Goal: Task Accomplishment & Management: Use online tool/utility

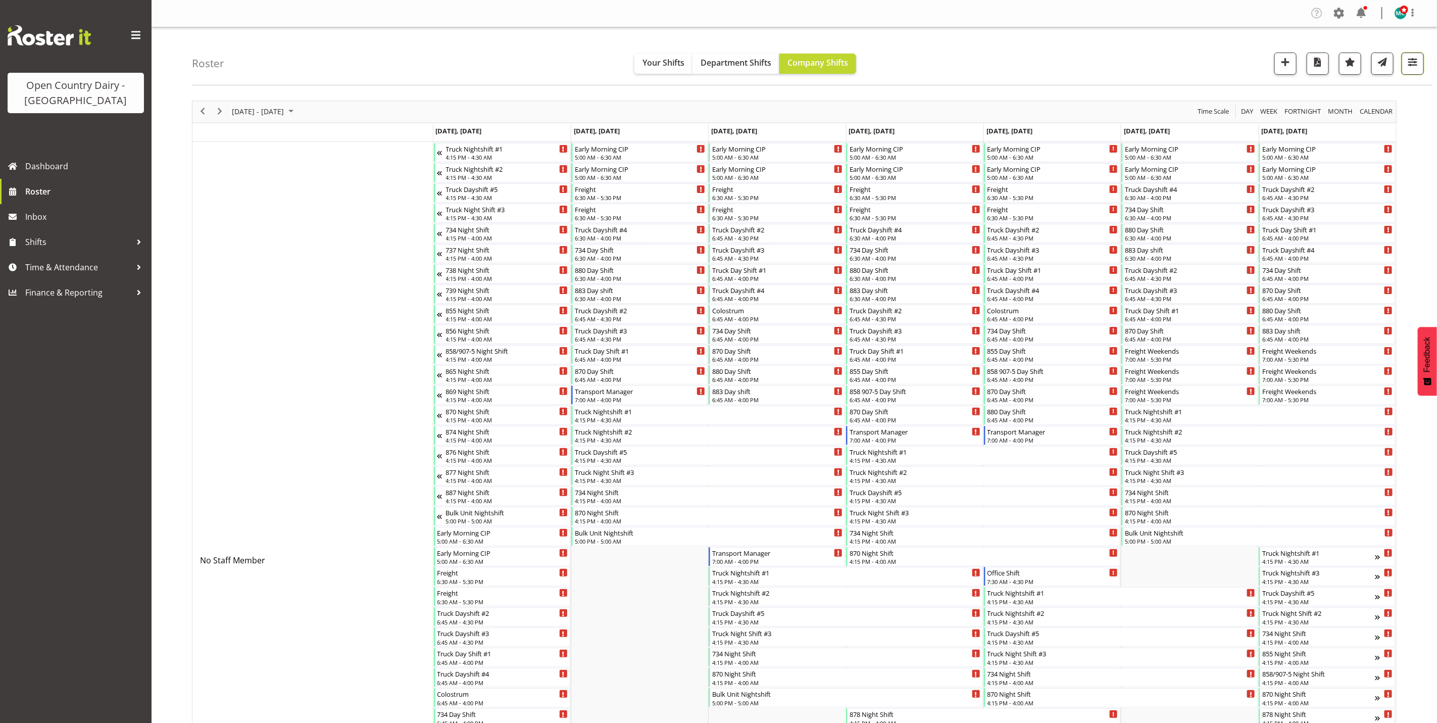
click at [1420, 64] on button "button" at bounding box center [1413, 64] width 22 height 22
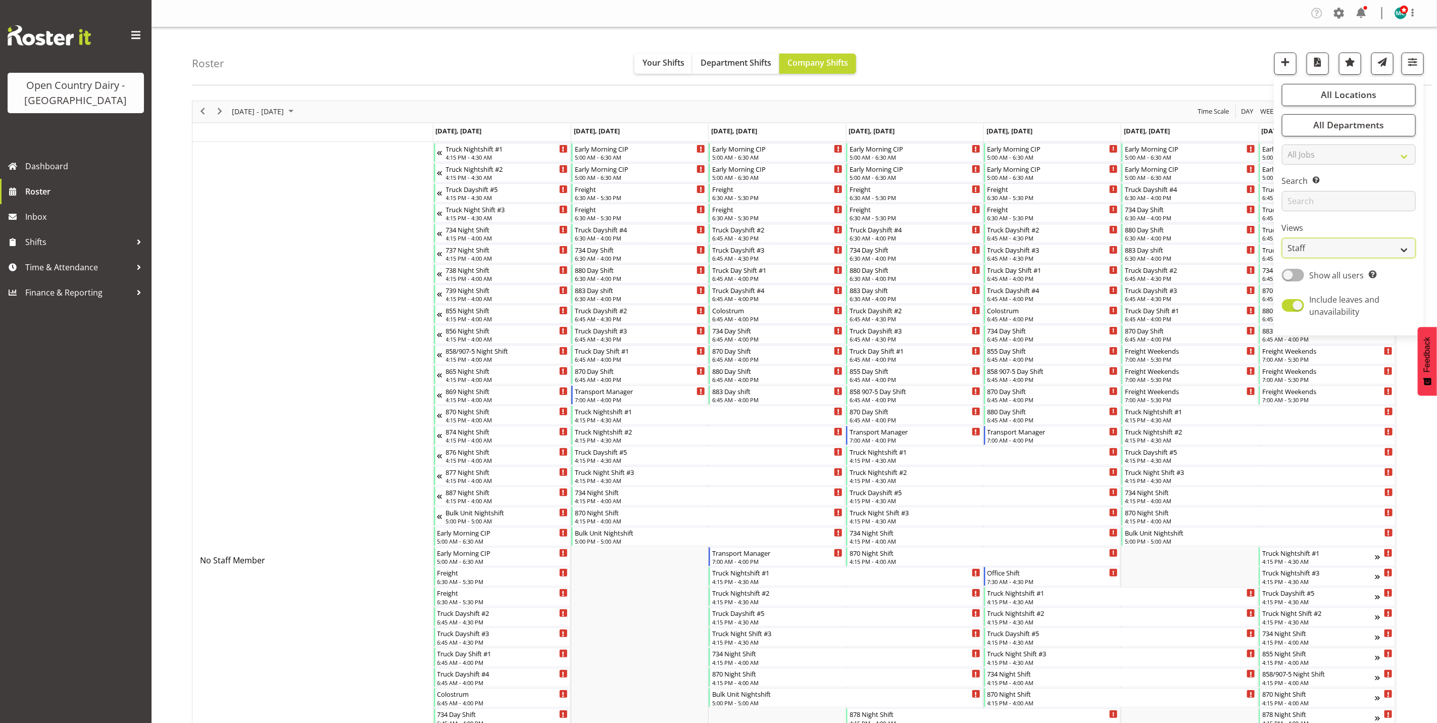
click at [1331, 247] on select "Staff Role Shift - Horizontal Shift - Vertical Staff - Location" at bounding box center [1349, 248] width 134 height 20
select select "shiftH"
click at [1282, 238] on select "Staff Role Shift - Horizontal Shift - Vertical Staff - Location" at bounding box center [1349, 248] width 134 height 20
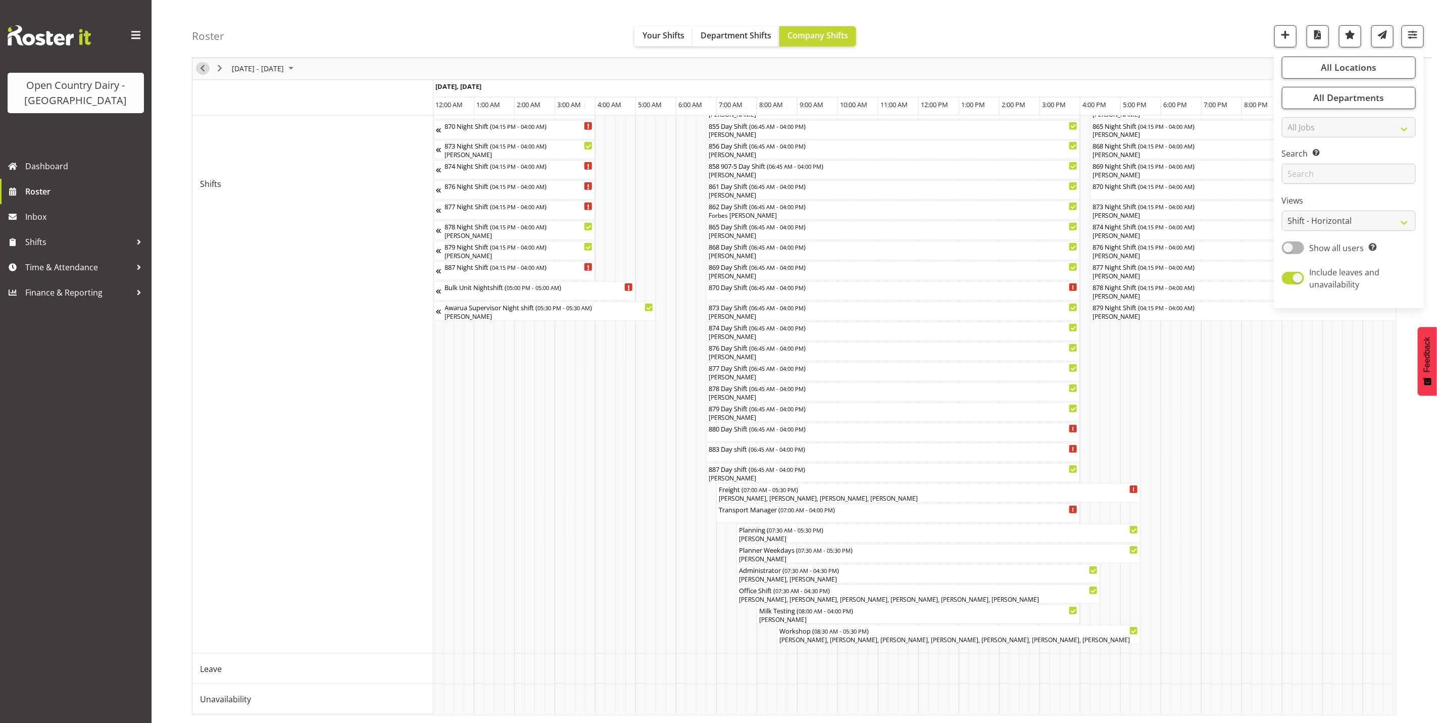
click at [200, 67] on span "Previous" at bounding box center [202, 69] width 12 height 13
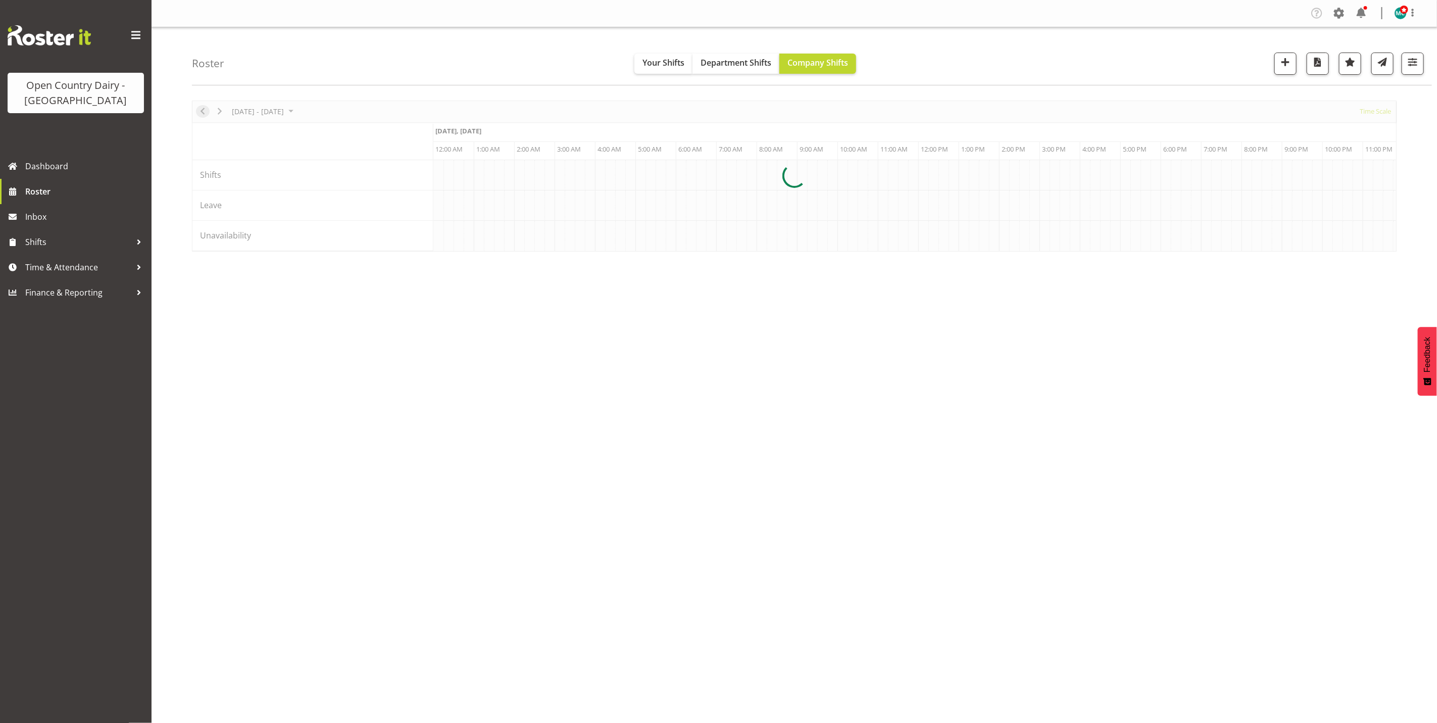
scroll to position [0, 1938]
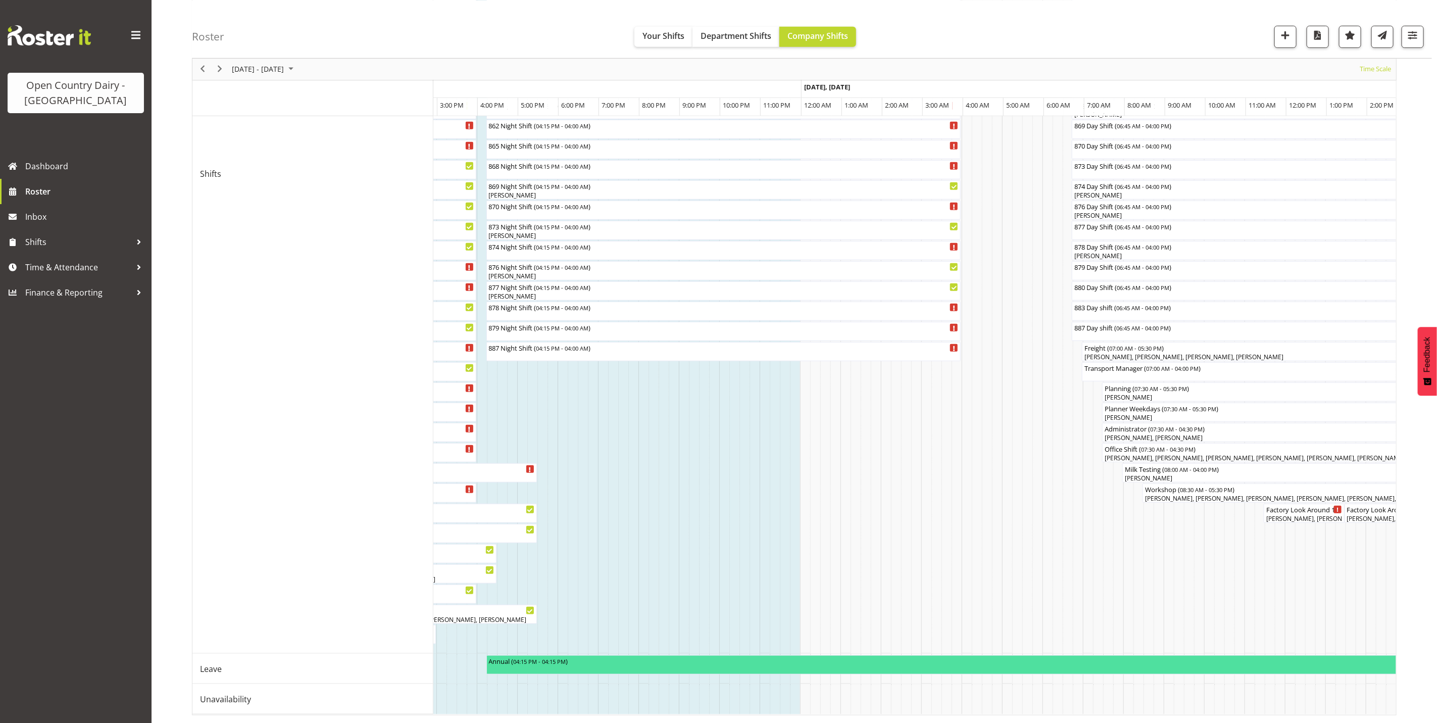
scroll to position [0, 2703]
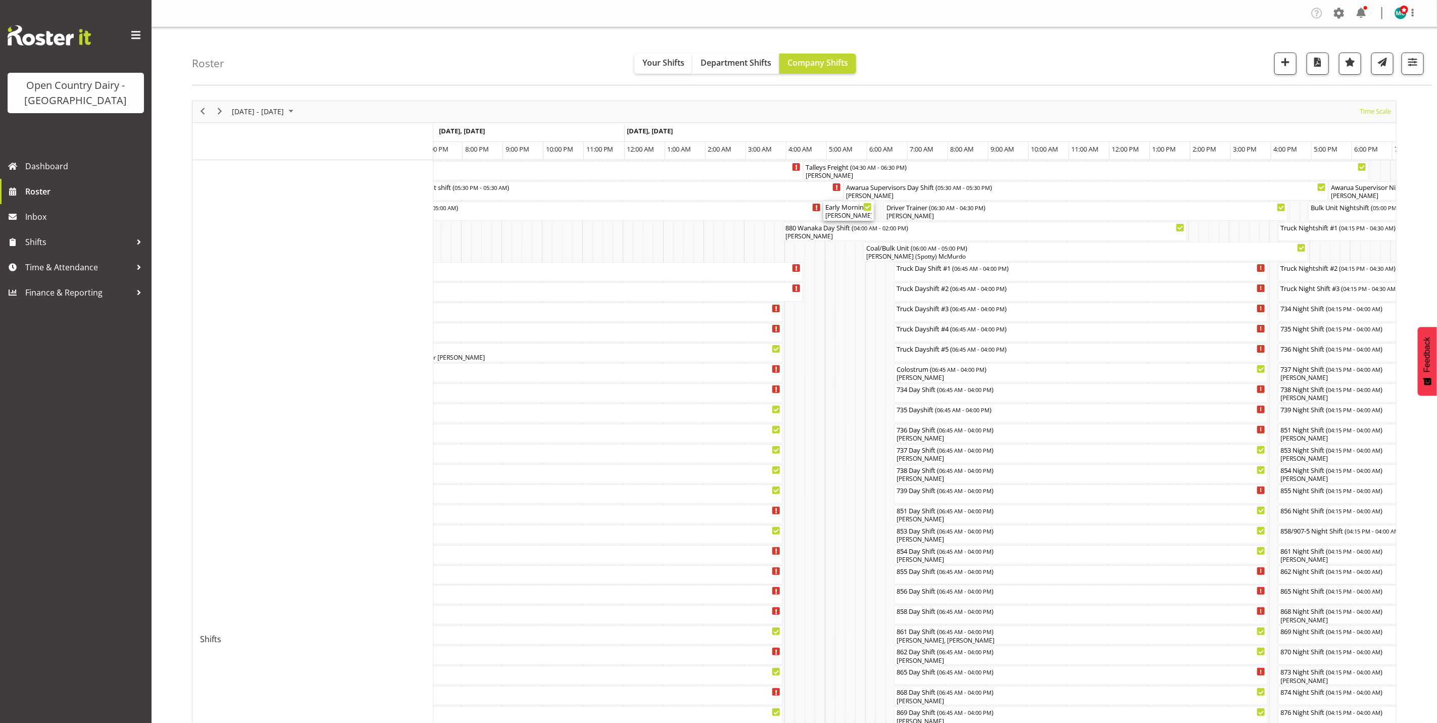
click at [848, 211] on div "Early Morning CIP ( 05:00 AM - 06:15 AM ) [PERSON_NAME], [PERSON_NAME]" at bounding box center [848, 211] width 46 height 19
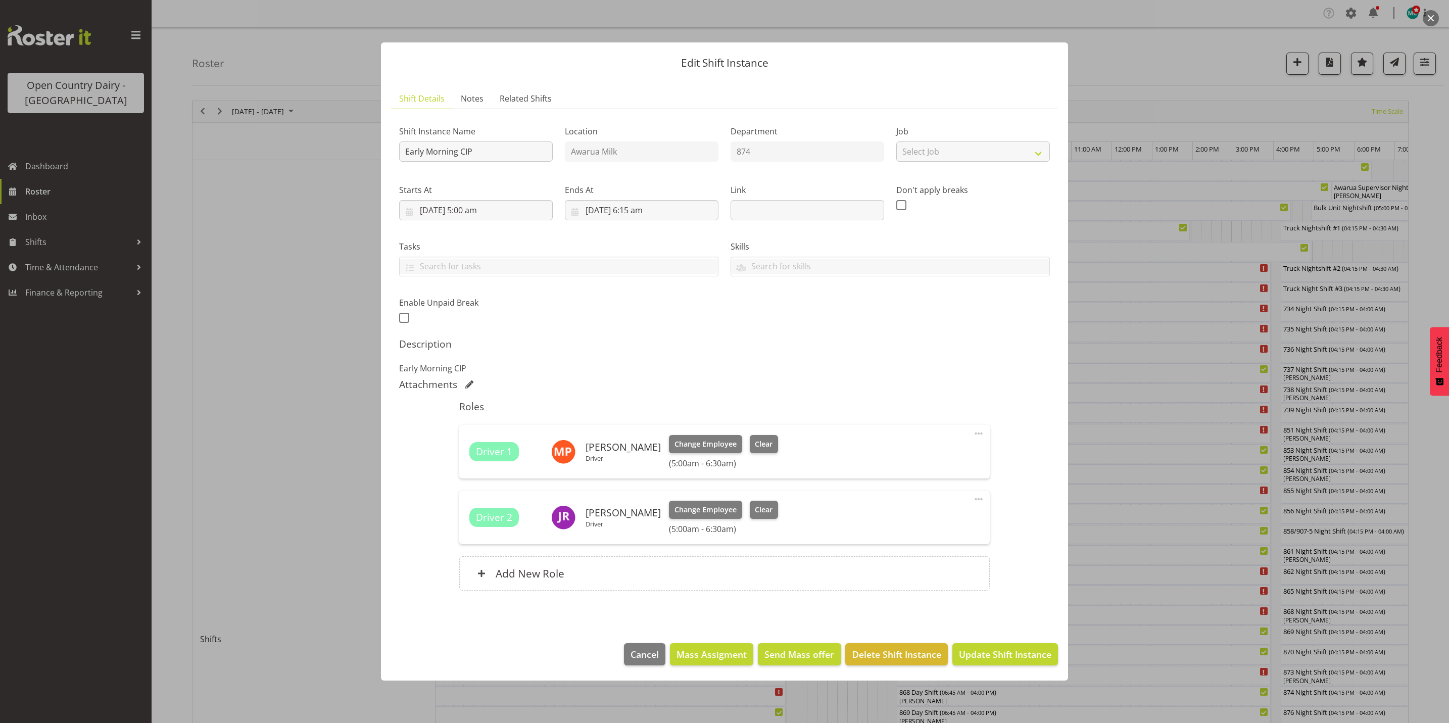
click at [1432, 19] on button "button" at bounding box center [1430, 18] width 16 height 16
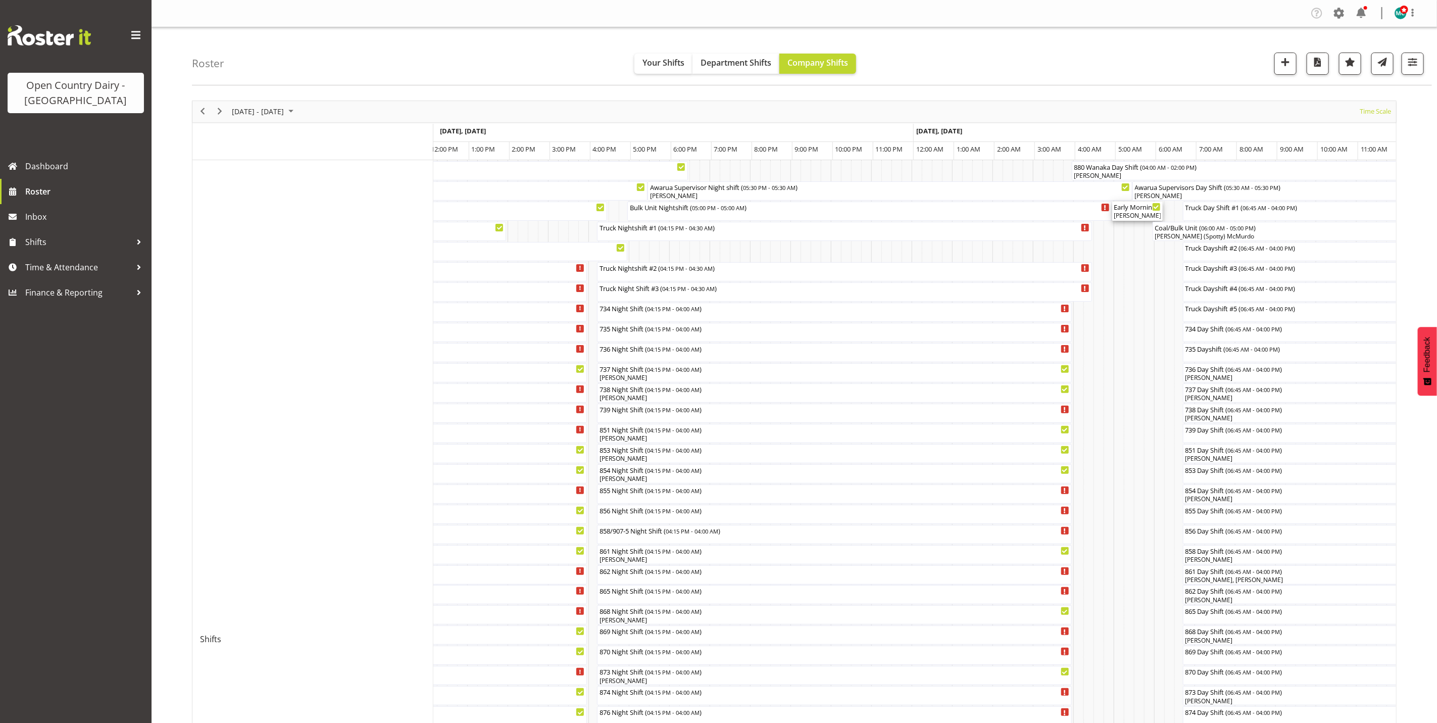
click at [1132, 215] on div "[PERSON_NAME], [PERSON_NAME]" at bounding box center [1137, 215] width 46 height 9
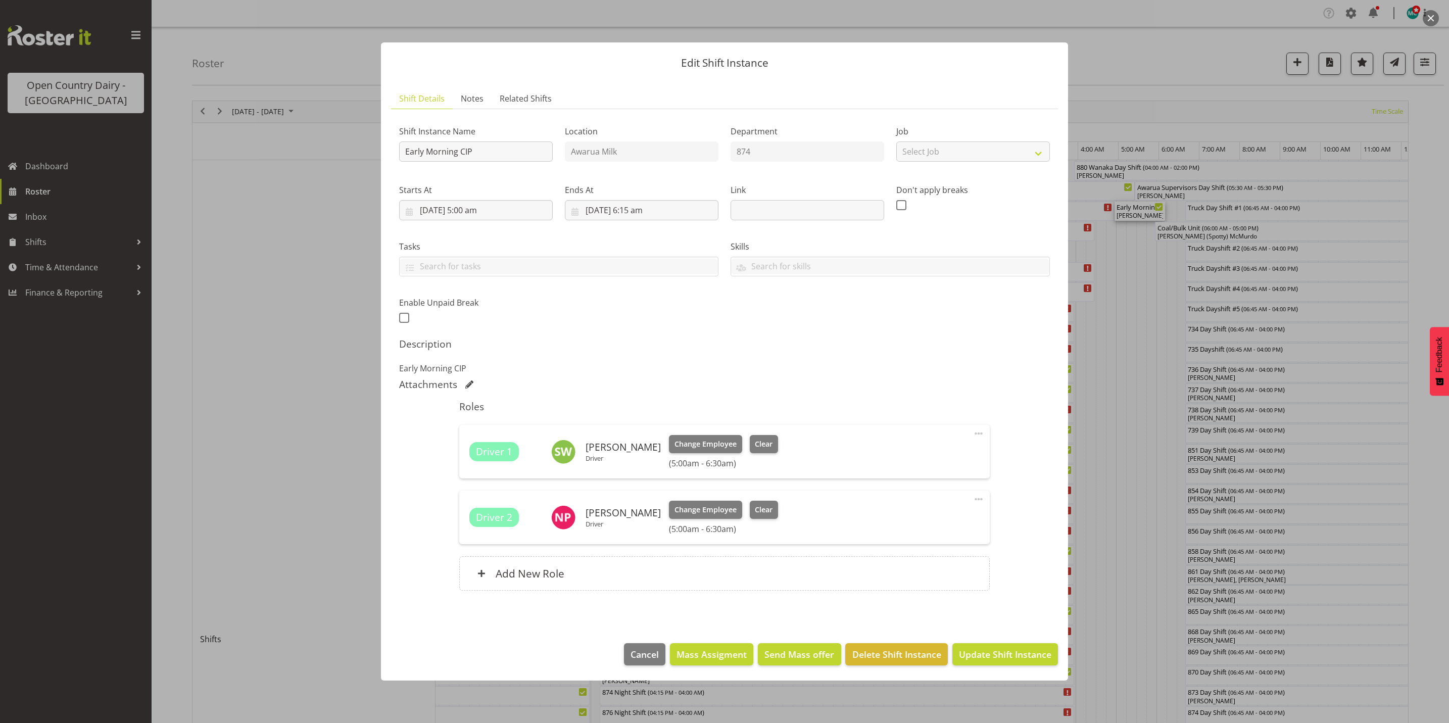
click at [1432, 13] on button "button" at bounding box center [1430, 18] width 16 height 16
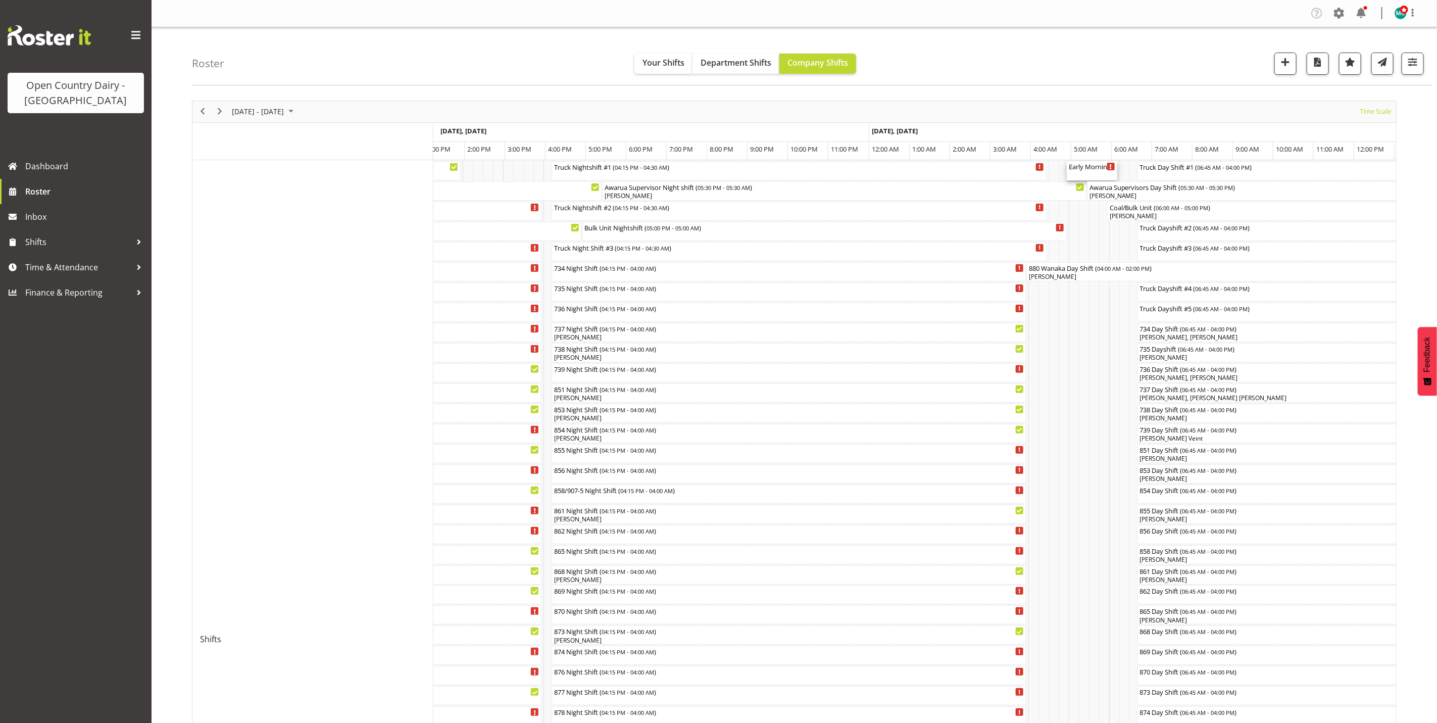
click at [1092, 177] on div "Early Morning CIP ( 05:00 AM - 06:15 AM )" at bounding box center [1092, 170] width 46 height 19
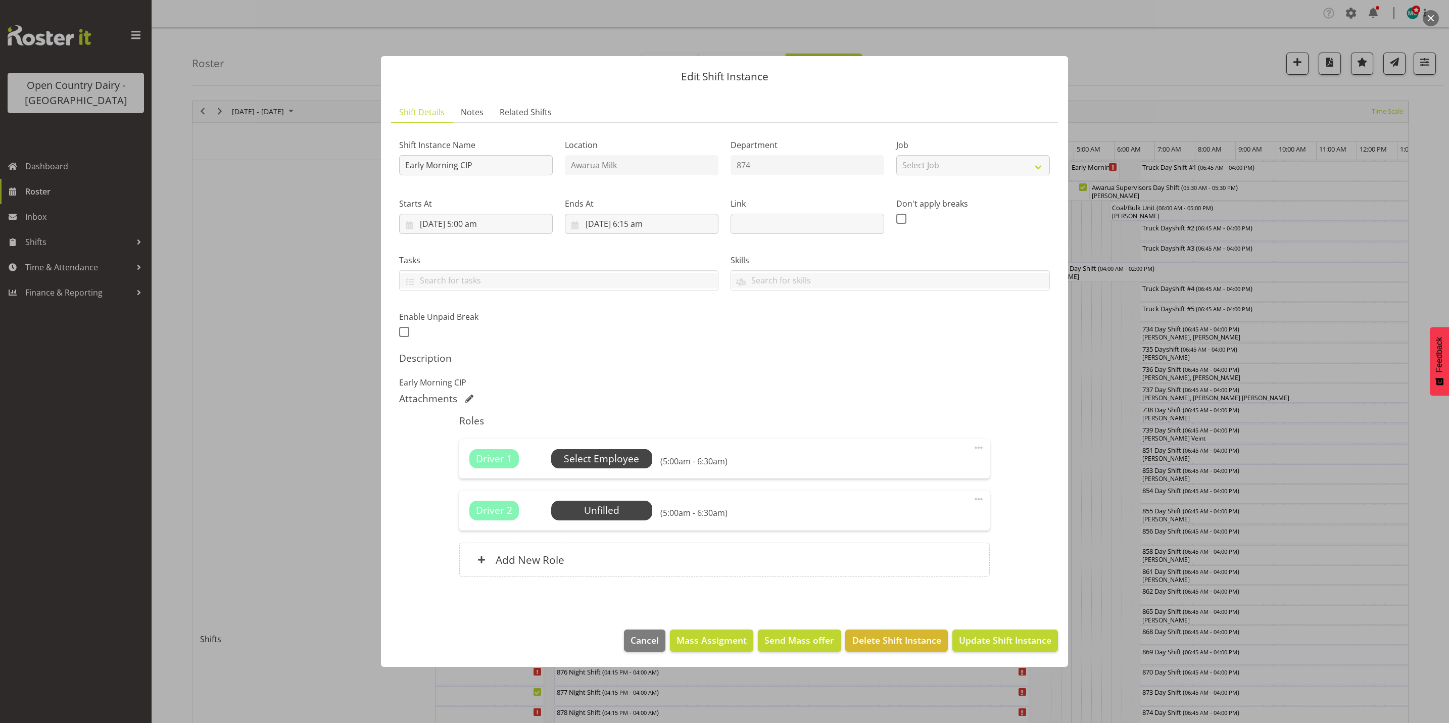
click at [605, 463] on span "Select Employee" at bounding box center [601, 459] width 75 height 15
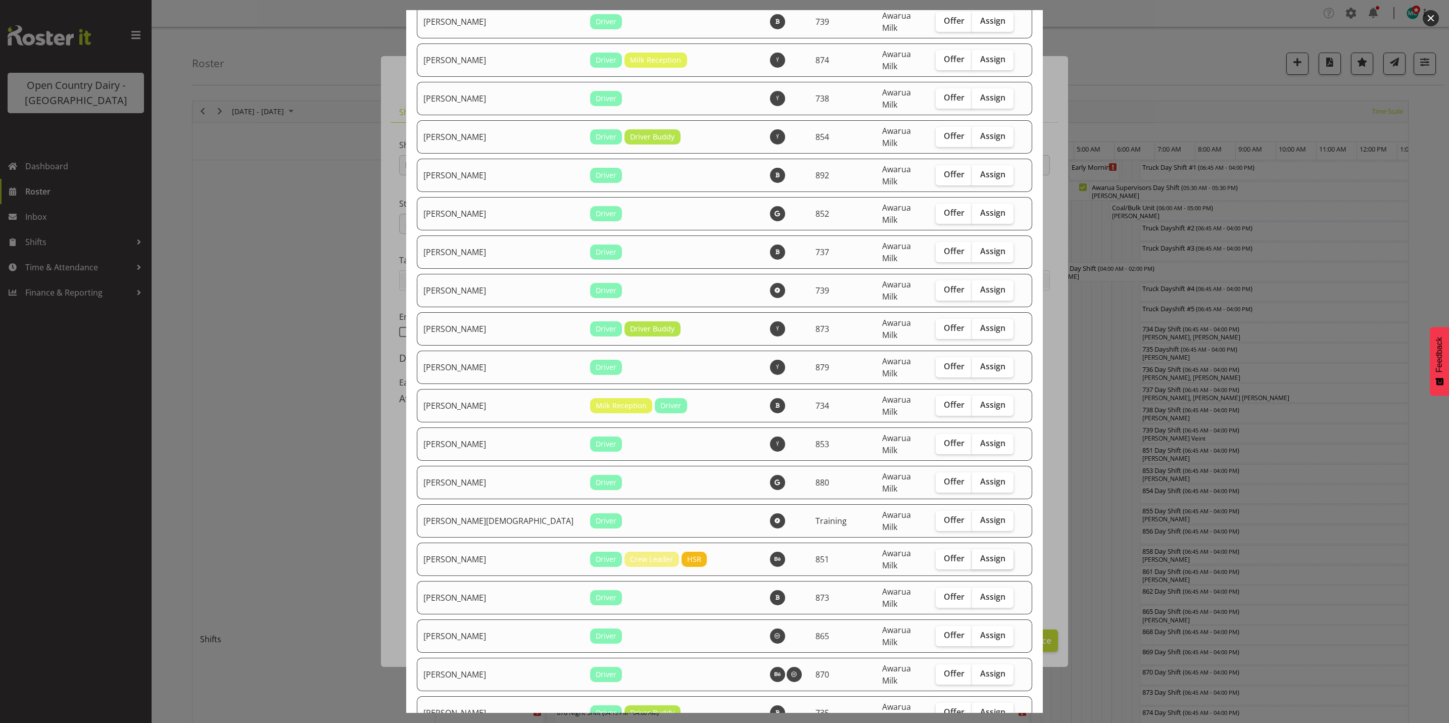
click at [984, 553] on span "Assign" at bounding box center [992, 558] width 25 height 10
click at [978, 555] on input "Assign" at bounding box center [975, 558] width 7 height 7
checkbox input "true"
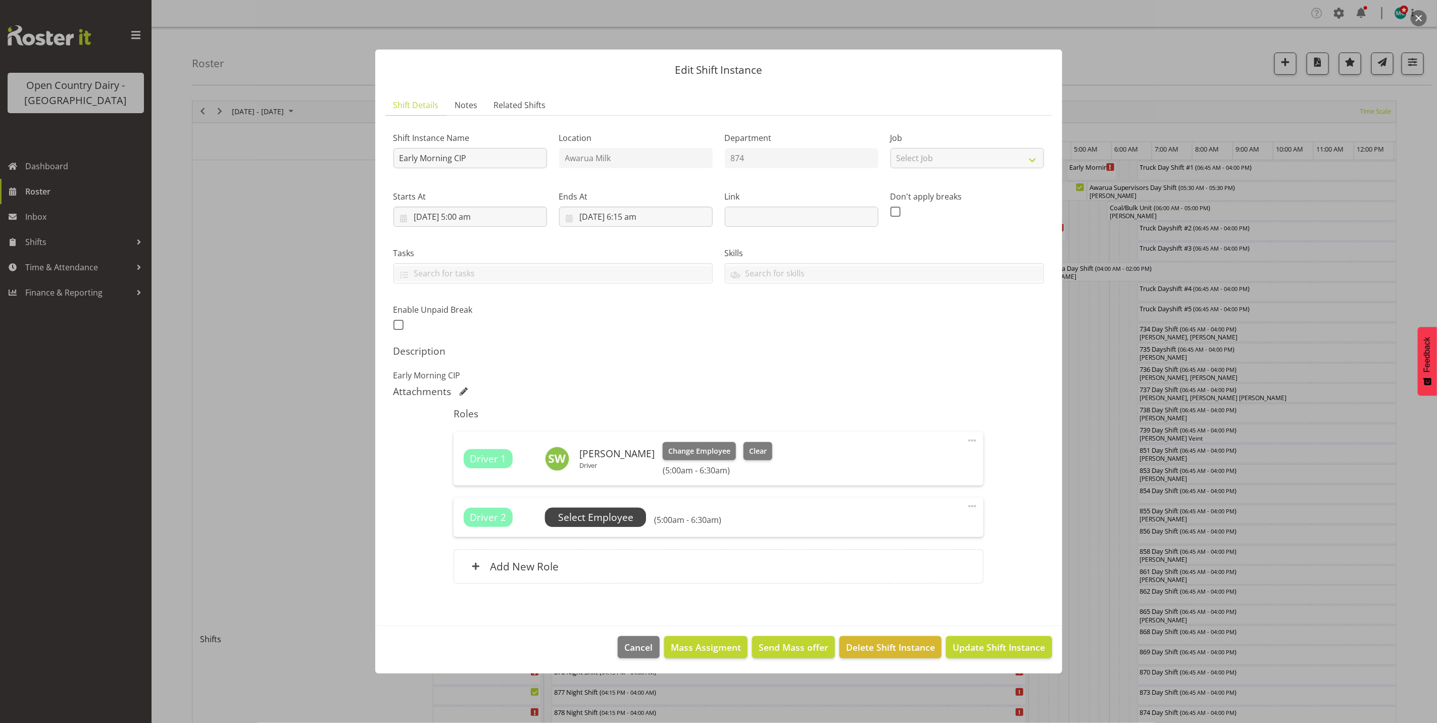
click at [605, 516] on span "Select Employee" at bounding box center [595, 517] width 75 height 15
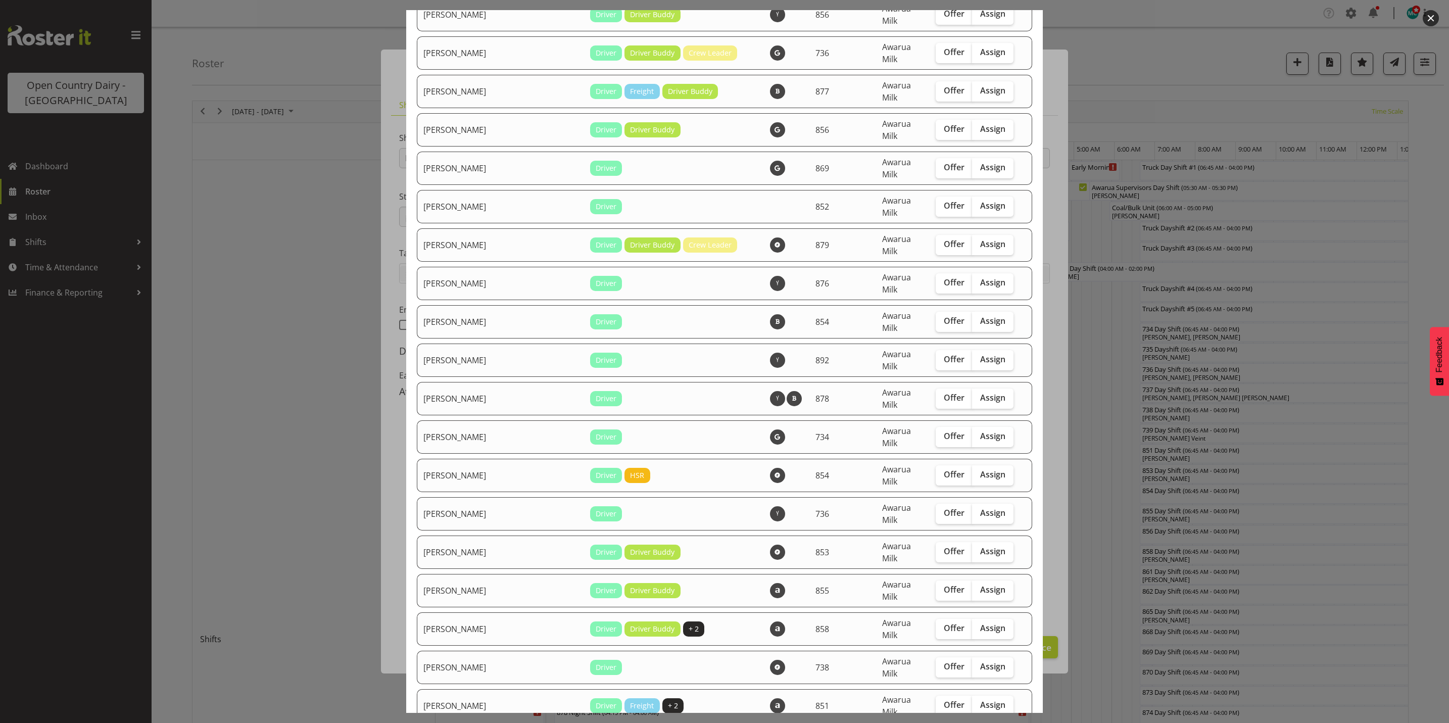
checkbox input "true"
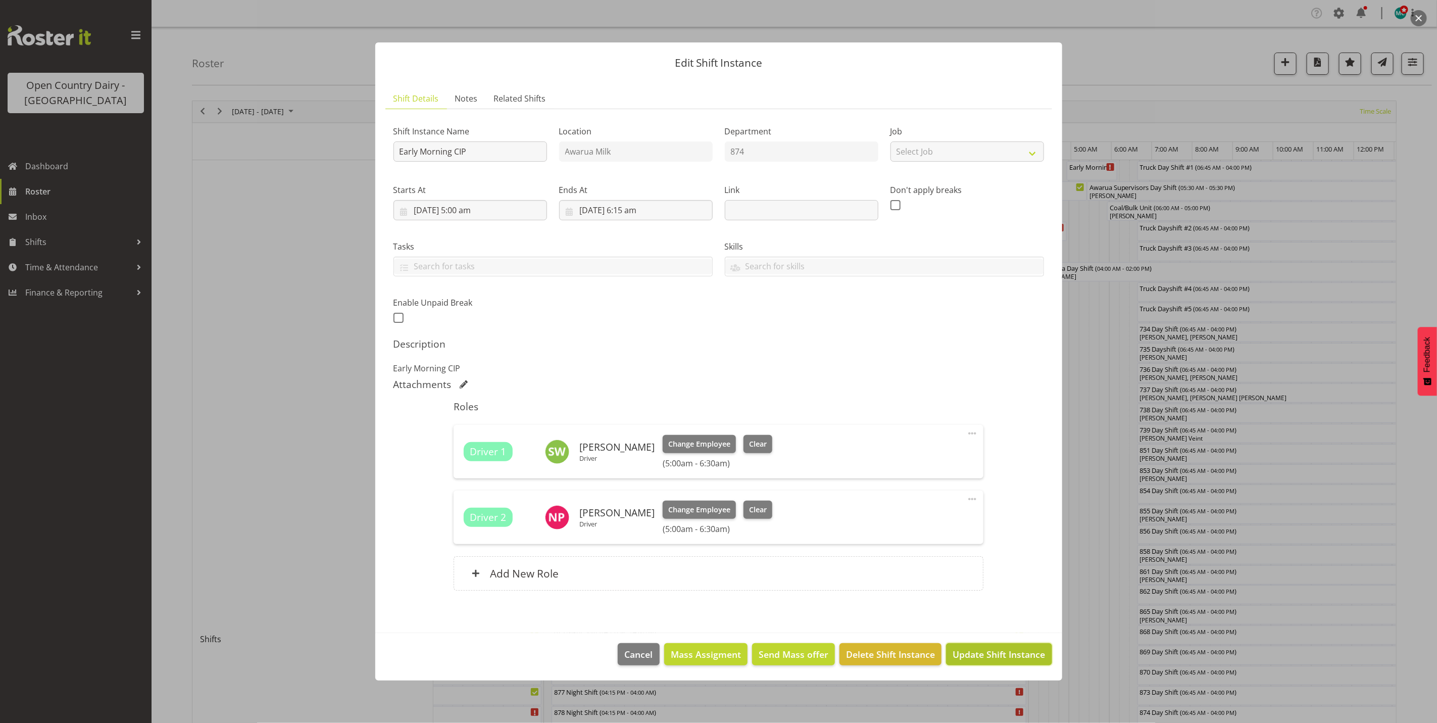
click at [1006, 655] on span "Update Shift Instance" at bounding box center [999, 653] width 92 height 13
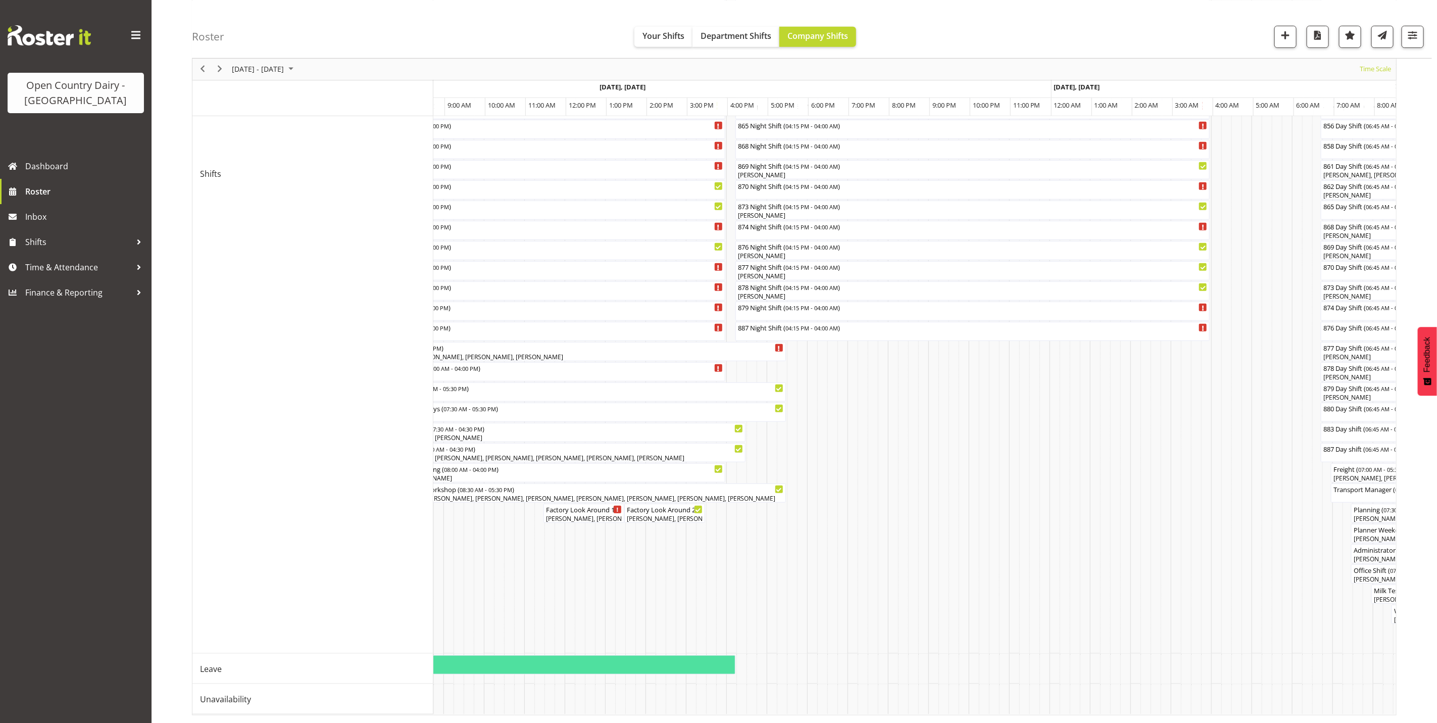
scroll to position [0, 3113]
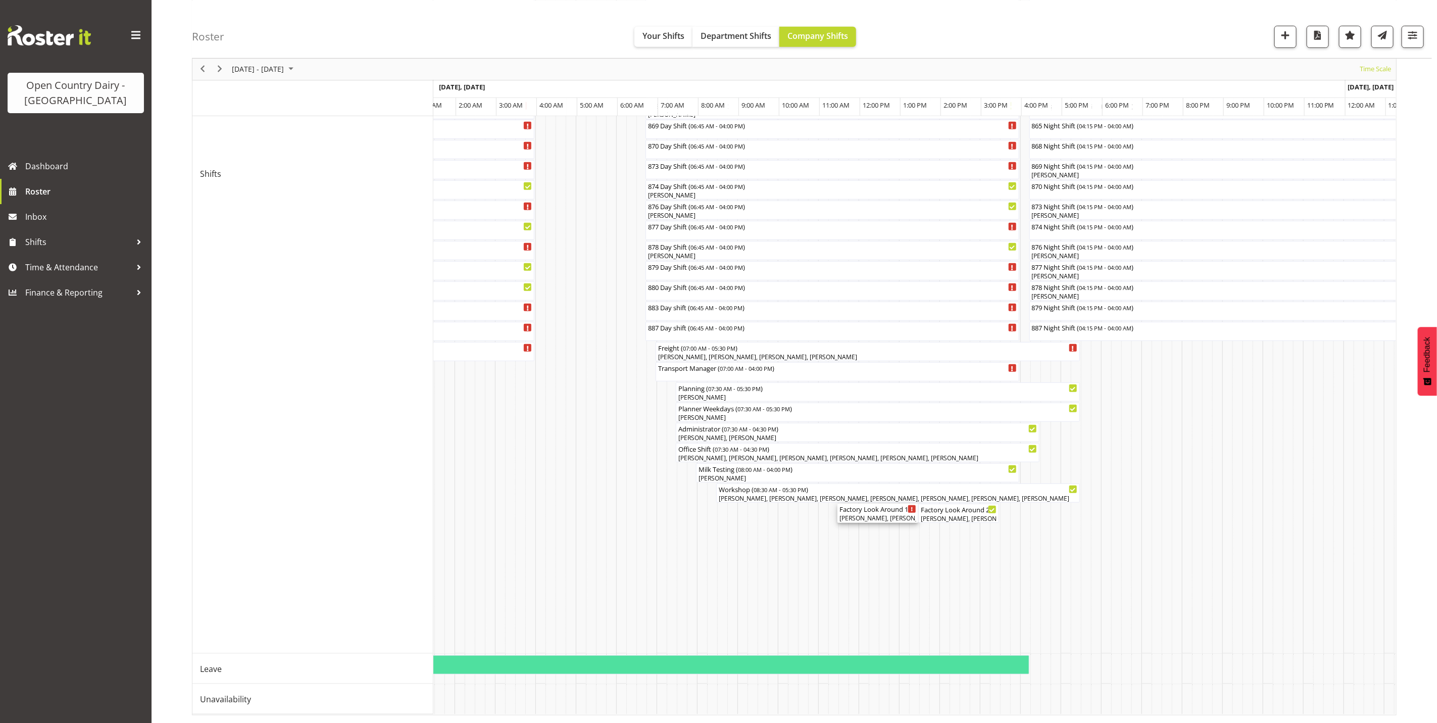
click at [869, 504] on div "Factory Look Around 1 ( 11:30 AM - 01:30 PM )" at bounding box center [877, 509] width 77 height 10
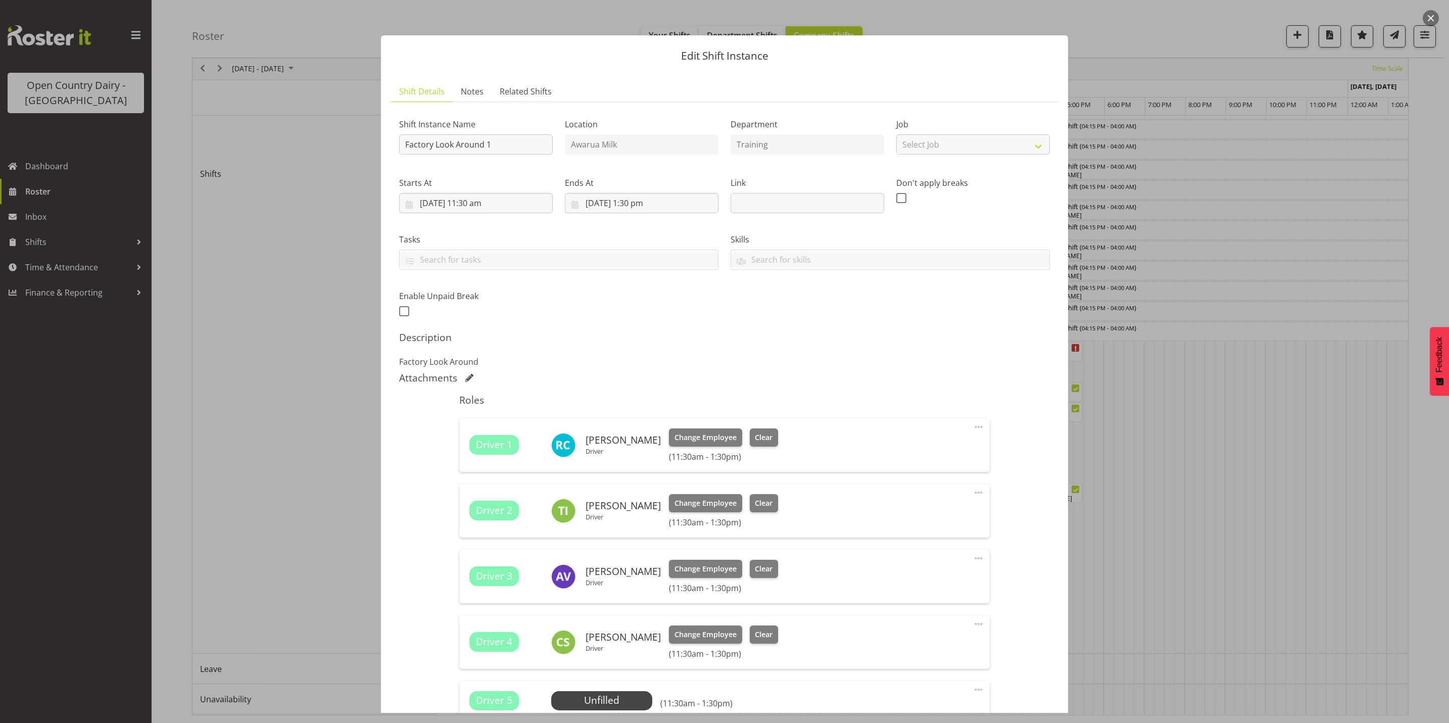
click at [1426, 17] on button "button" at bounding box center [1430, 18] width 16 height 16
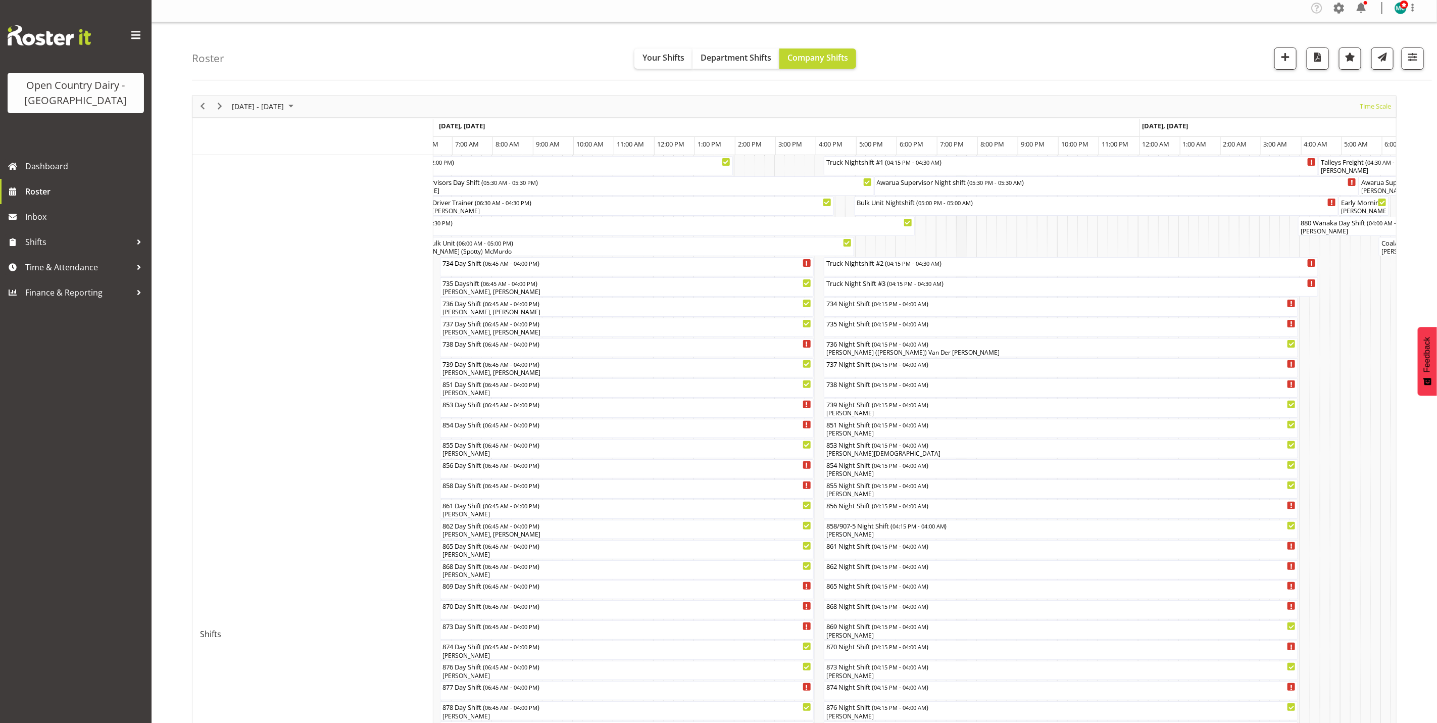
scroll to position [0, 0]
click at [834, 391] on div "738 Night Shift ( 04:15 PM - 04:00 AM )" at bounding box center [1061, 388] width 471 height 10
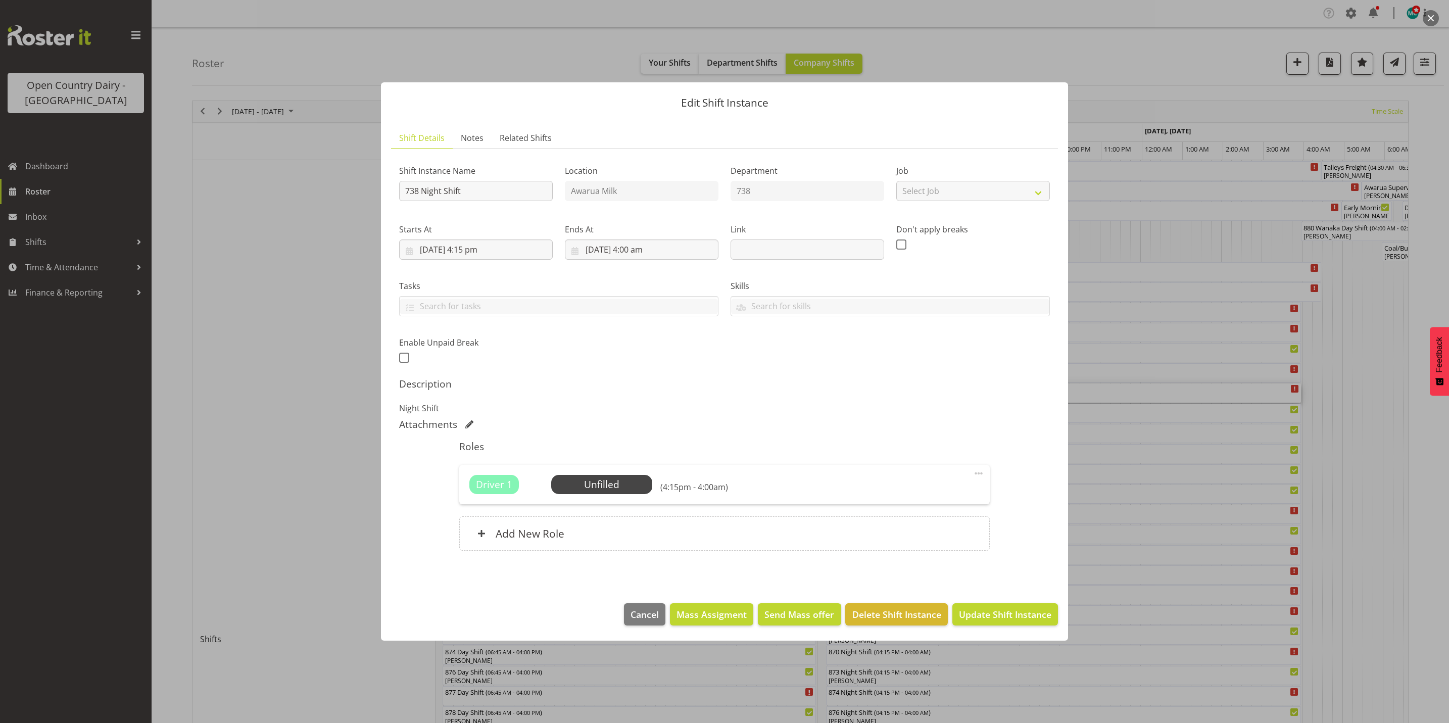
click at [1429, 17] on button "button" at bounding box center [1430, 18] width 16 height 16
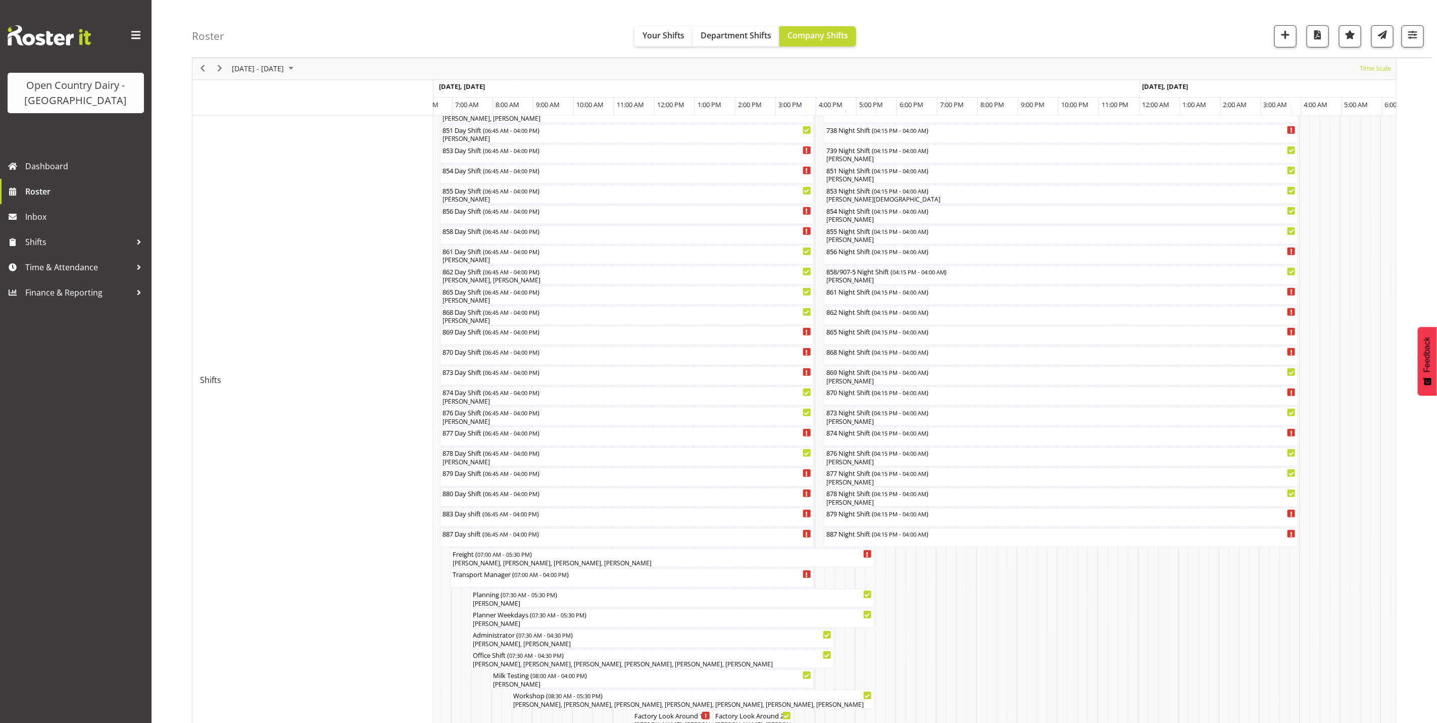
scroll to position [303, 0]
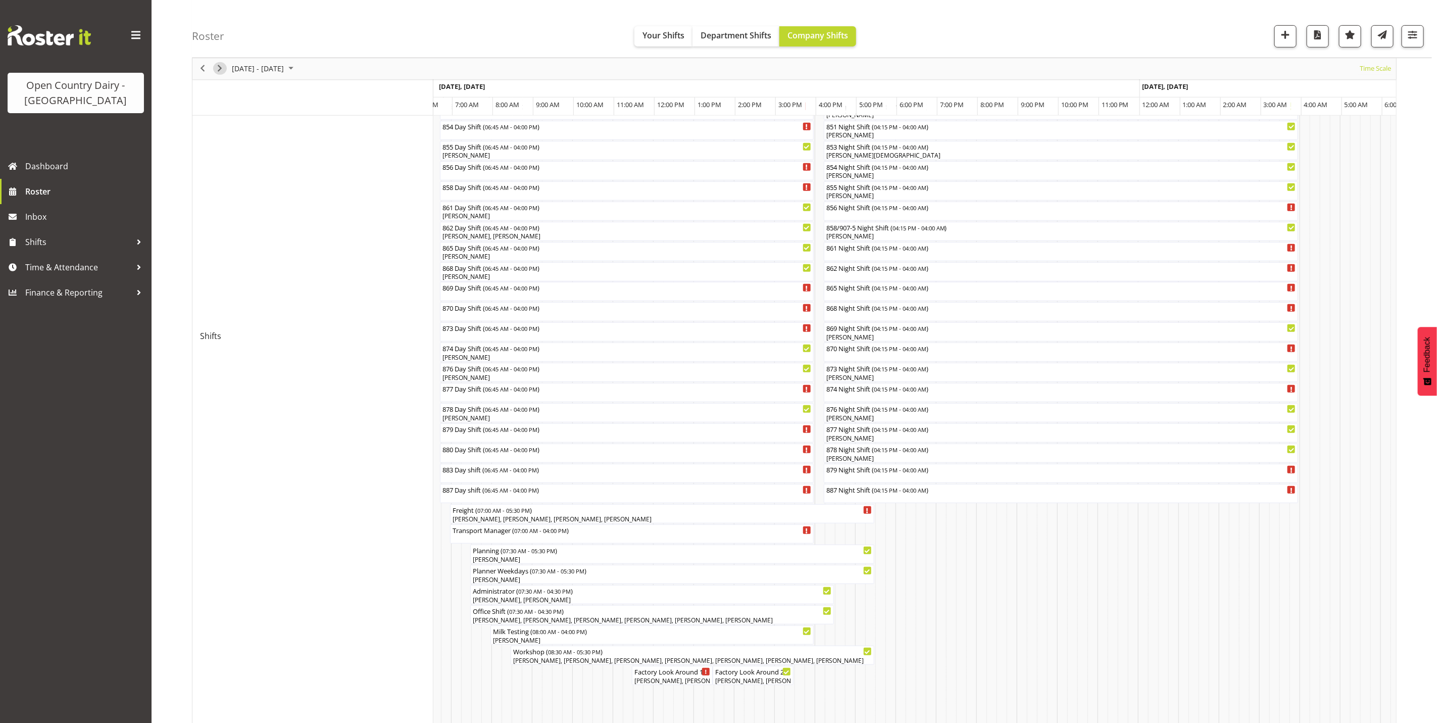
click at [220, 67] on span "Next" at bounding box center [220, 69] width 12 height 13
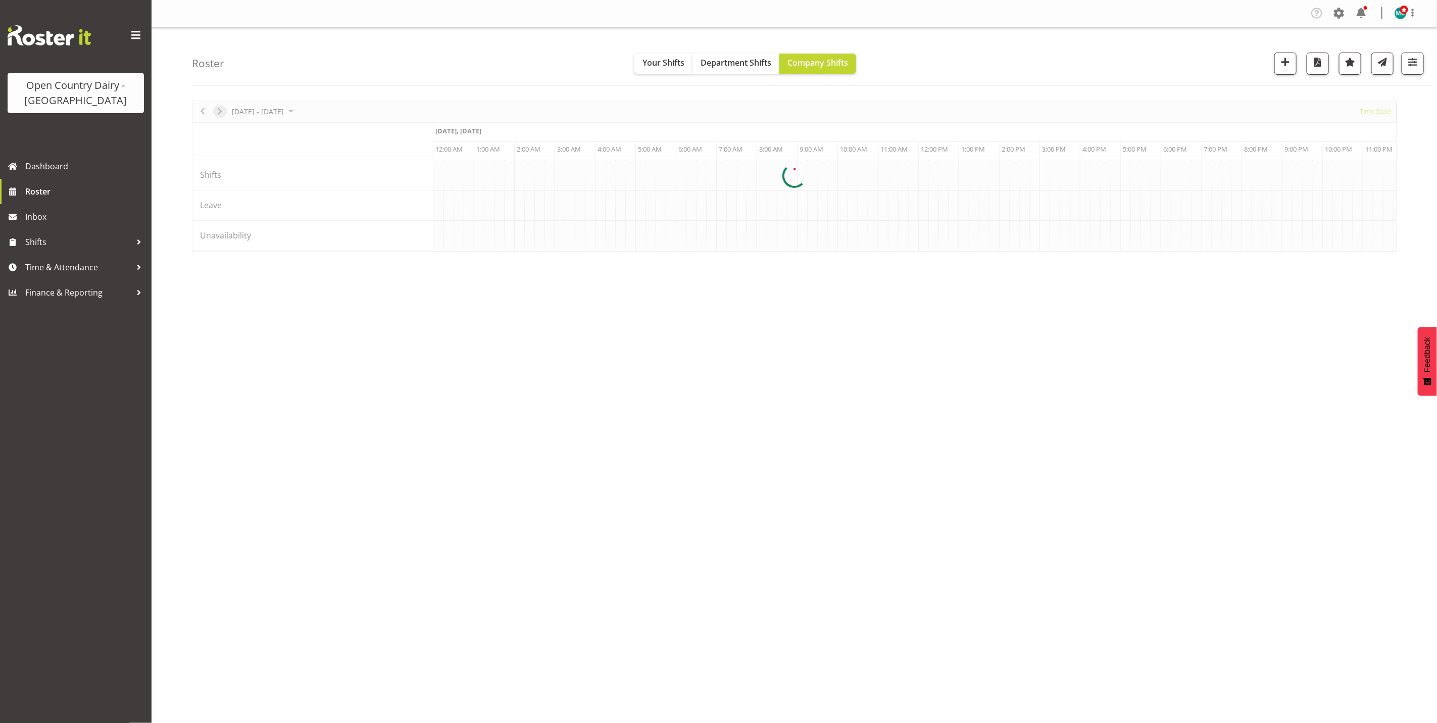
scroll to position [0, 0]
